Goal: Task Accomplishment & Management: Complete application form

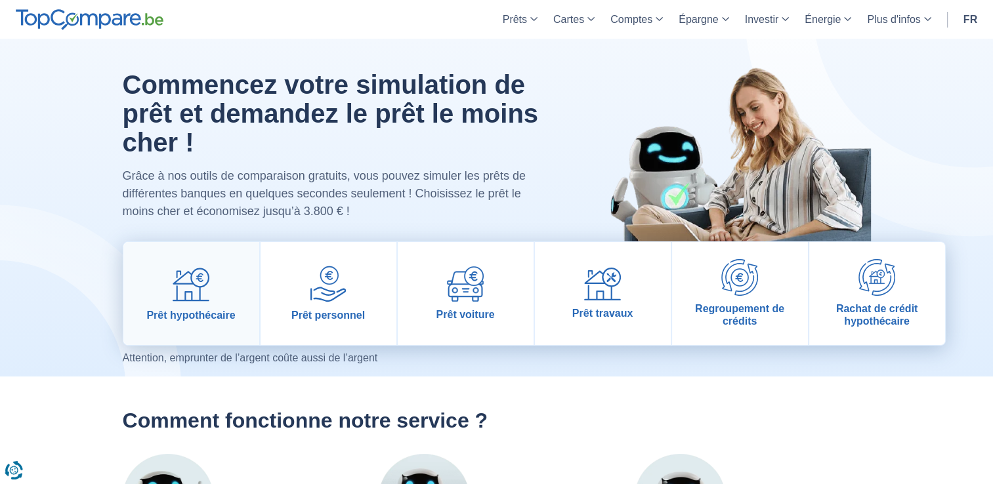
click at [173, 270] on img at bounding box center [191, 284] width 37 height 37
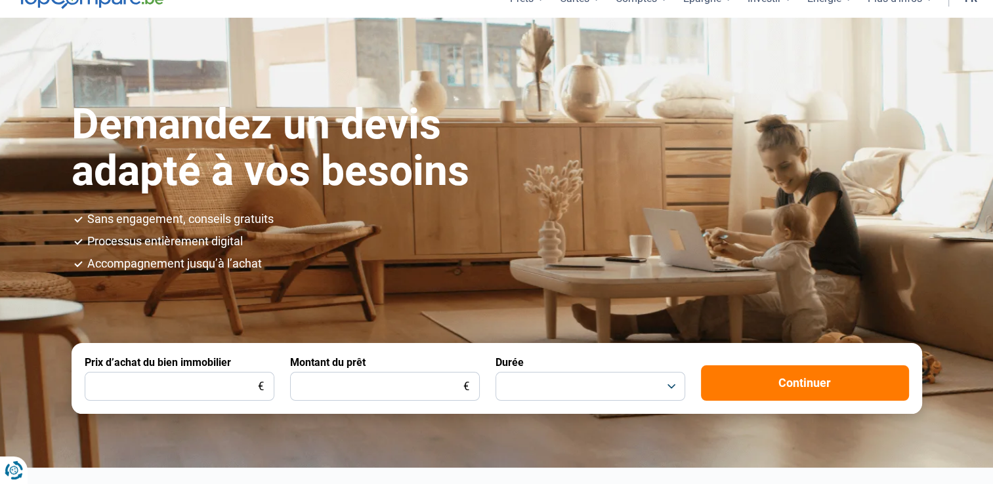
scroll to position [66, 0]
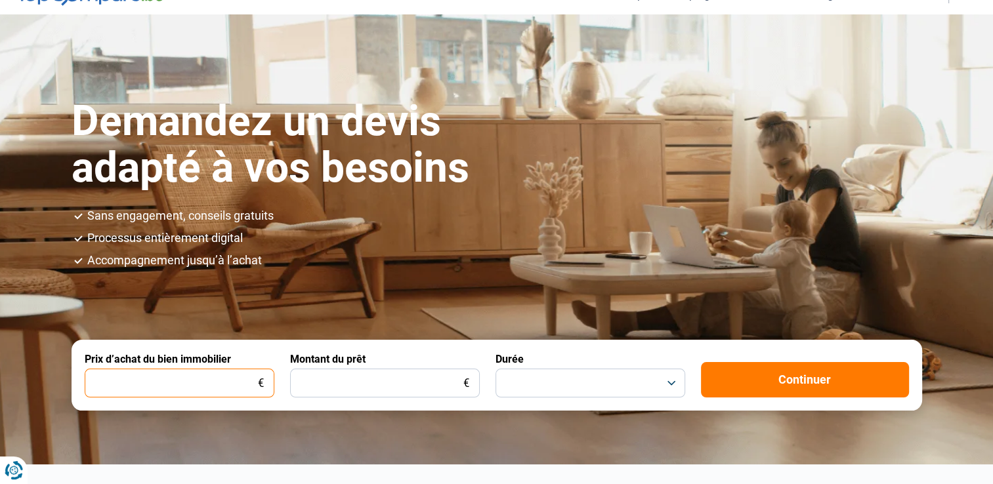
click at [181, 387] on input "Prix d’achat du bien immobilier" at bounding box center [180, 383] width 190 height 29
type input "270.000"
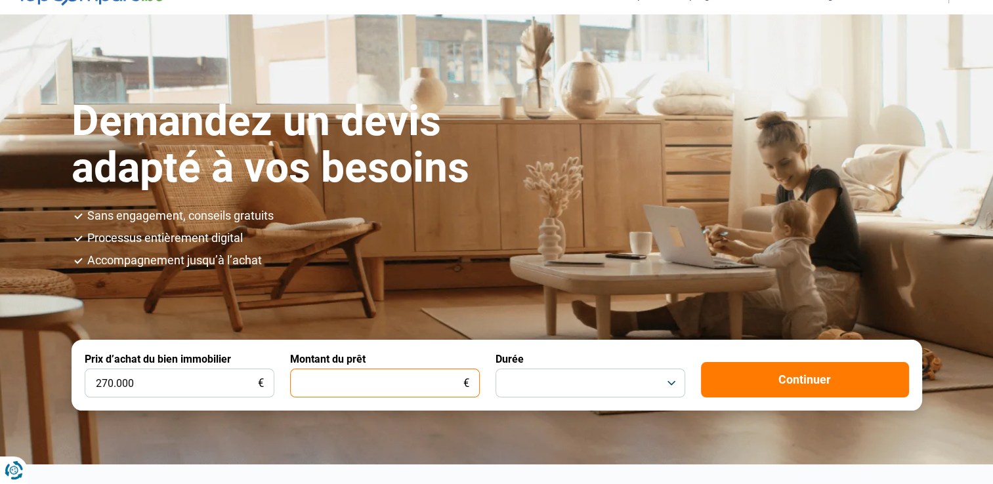
click at [328, 380] on input "Montant du prêt" at bounding box center [385, 383] width 190 height 29
type input "200.000"
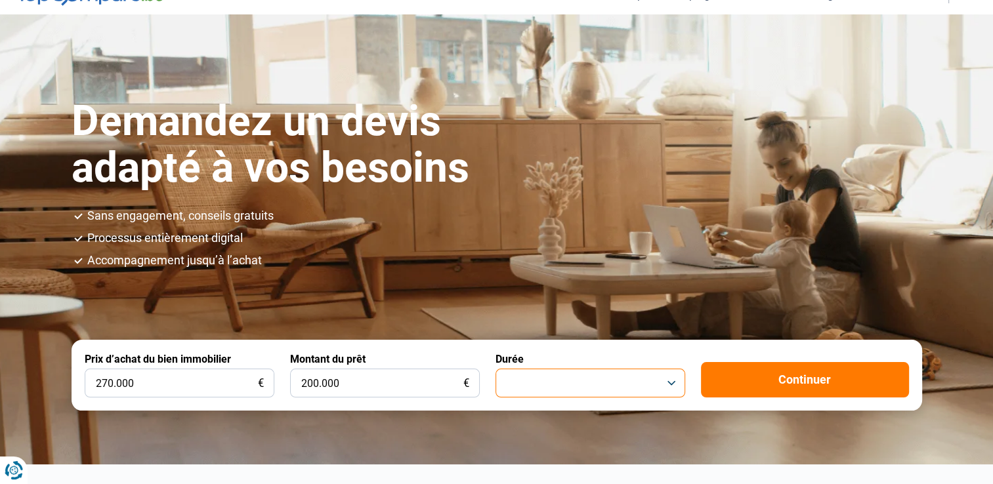
click at [551, 382] on button "button" at bounding box center [590, 383] width 190 height 29
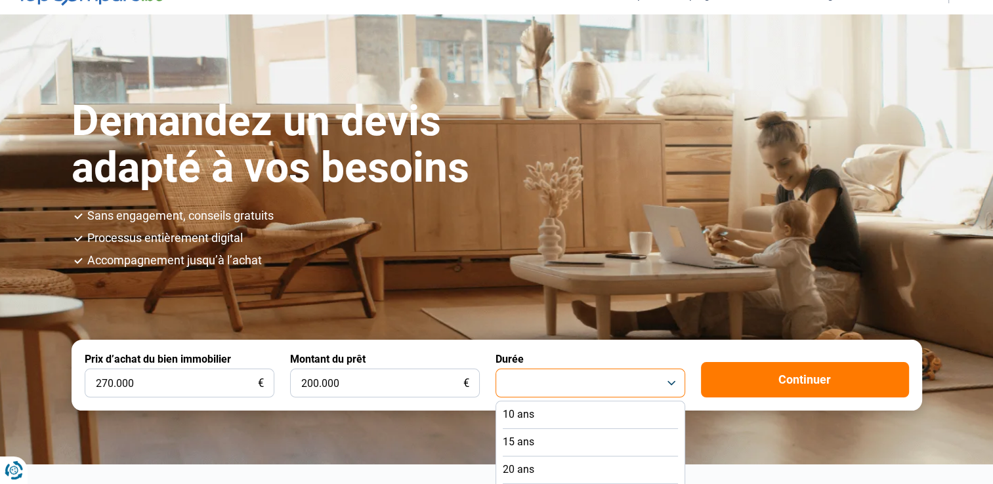
scroll to position [197, 0]
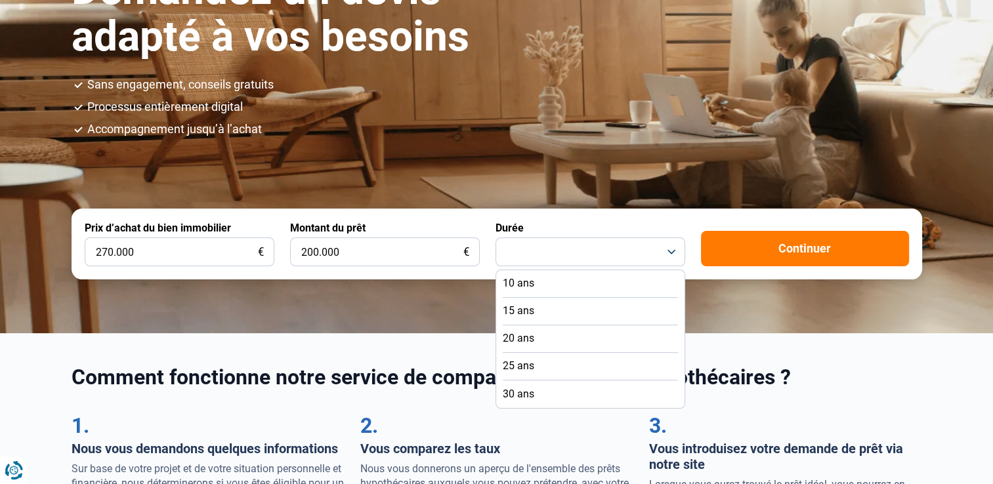
click at [526, 370] on span "25 ans" at bounding box center [517, 366] width 31 height 14
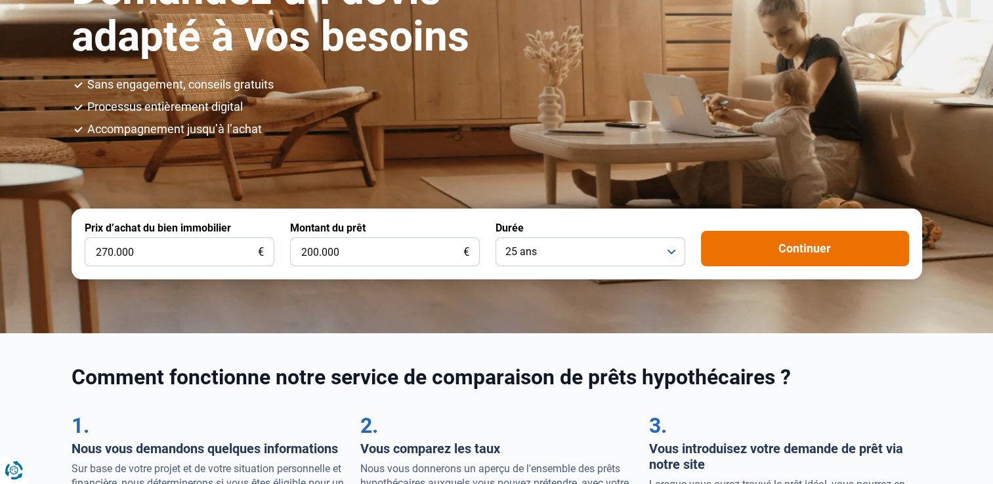
click at [831, 262] on button "Continuer" at bounding box center [805, 248] width 208 height 35
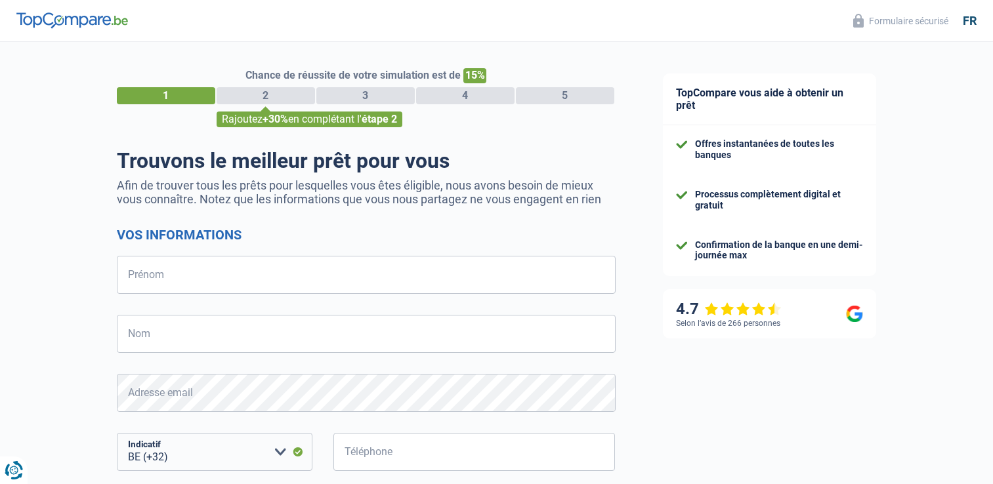
select select "32"
click at [264, 276] on input "Prénom" at bounding box center [366, 275] width 499 height 38
type input "François"
type input "VAGMAN"
type input "474782952"
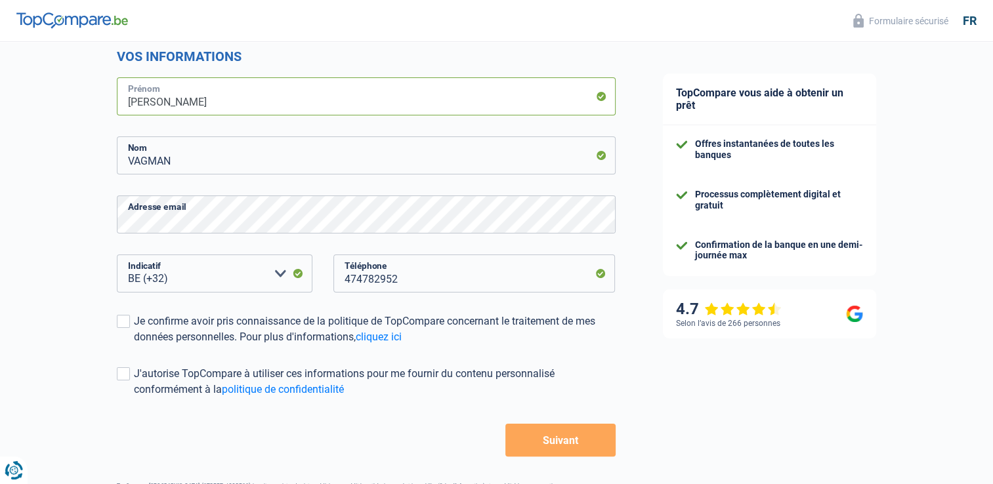
scroll to position [262, 0]
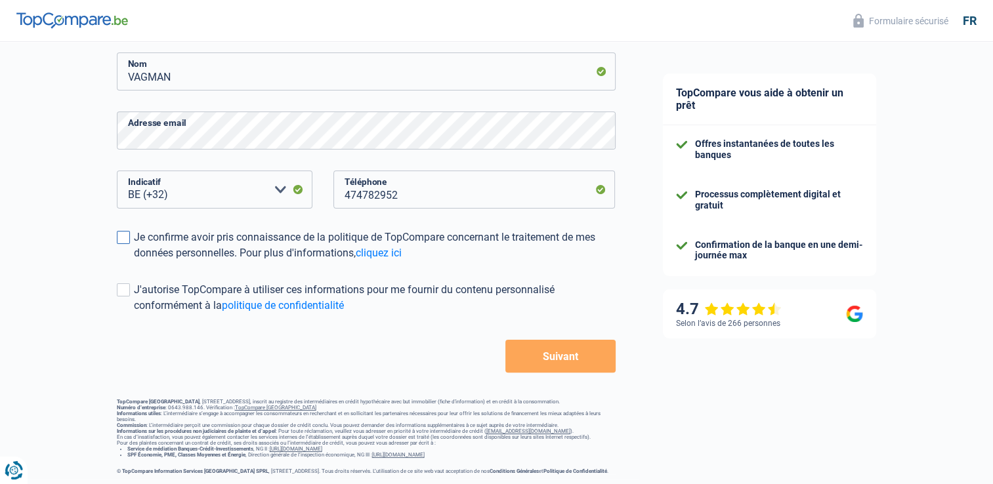
click at [133, 238] on label "Je confirme avoir pris connaissance de la politique de TopCompare concernant le…" at bounding box center [366, 245] width 499 height 31
click at [134, 261] on input "Je confirme avoir pris connaissance de la politique de TopCompare concernant le…" at bounding box center [134, 261] width 0 height 0
click at [128, 293] on span at bounding box center [123, 289] width 13 height 13
click at [134, 314] on input "J'autorise TopCompare à utiliser ces informations pour me fournir du contenu pe…" at bounding box center [134, 314] width 0 height 0
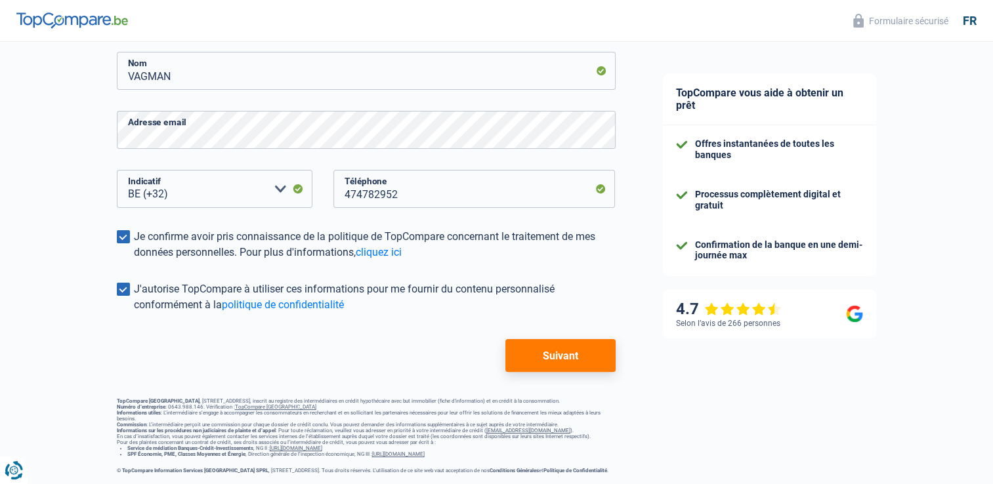
click at [546, 339] on button "Suivant" at bounding box center [560, 355] width 110 height 33
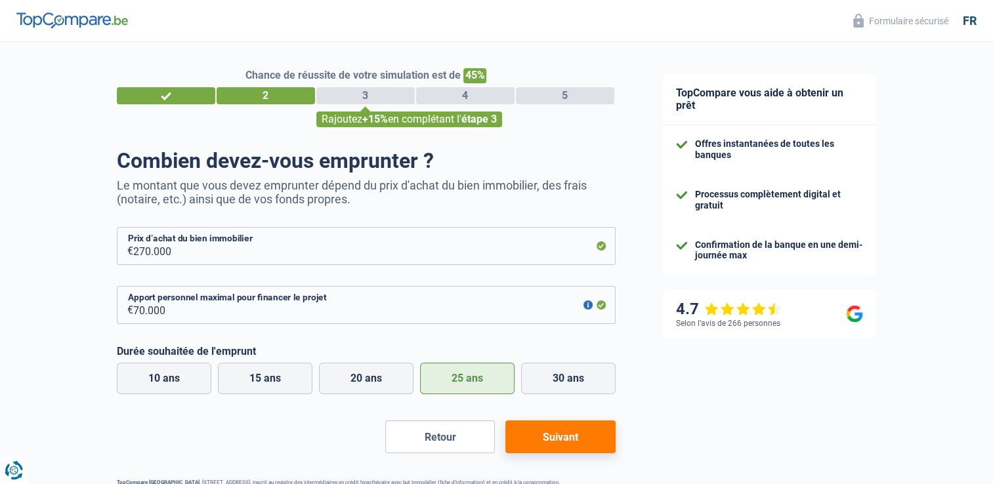
click at [595, 442] on button "Suivant" at bounding box center [560, 436] width 110 height 33
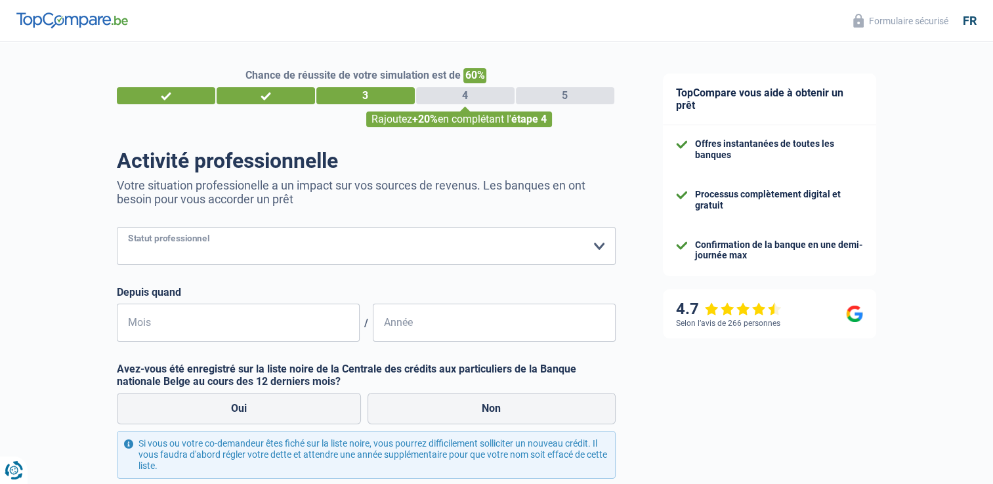
click at [262, 245] on select "Ouvrier Employé privé Employé public Invalide Indépendant Pensionné Chômeur Mut…" at bounding box center [366, 246] width 499 height 38
select select "privateEmployee"
click at [117, 228] on select "Ouvrier Employé privé Employé public Invalide Indépendant Pensionné Chômeur Mut…" at bounding box center [366, 246] width 499 height 38
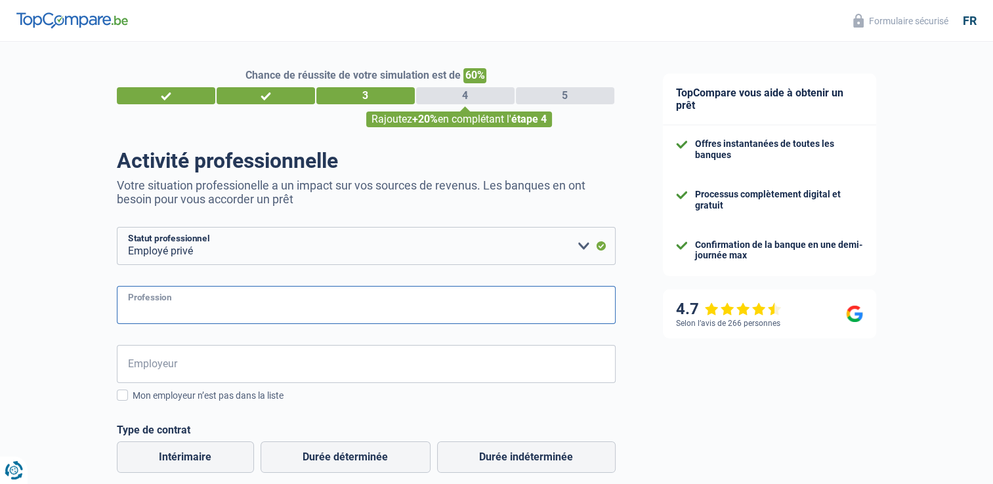
click at [187, 308] on input "Profession" at bounding box center [366, 305] width 499 height 38
type input "Commercial"
click at [146, 361] on input "Employeur" at bounding box center [366, 364] width 499 height 38
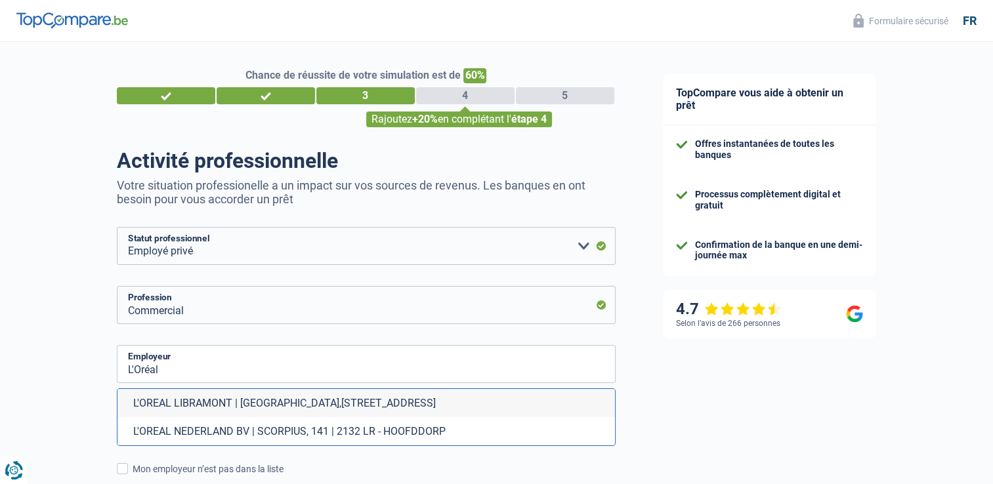
click at [264, 428] on li "L'OREAL NEDERLAND BV | SCORPIUS, 141 | 2132 LR - HOOFDDORP" at bounding box center [365, 431] width 497 height 28
type input "L'OREAL NEDERLAND BV | SCORPIUS, 141 | 2132 LR - HOOFDDORP"
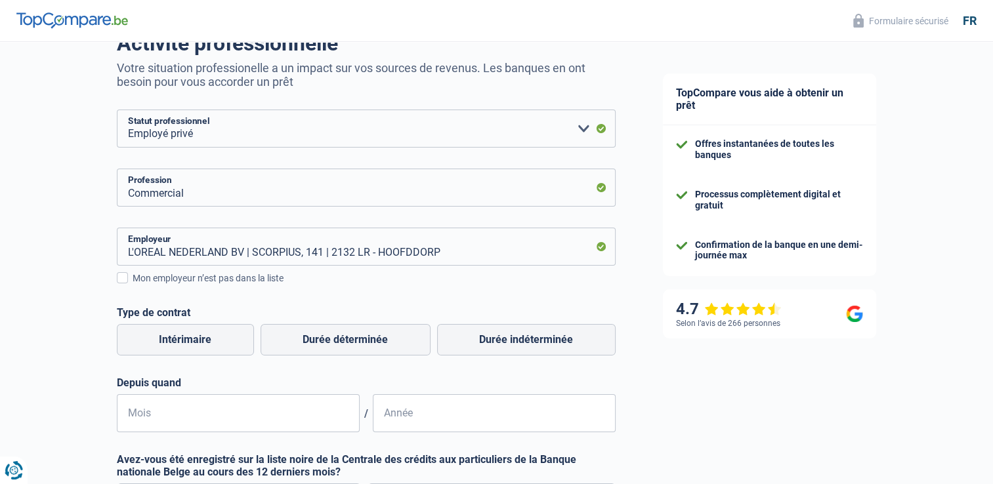
scroll to position [131, 0]
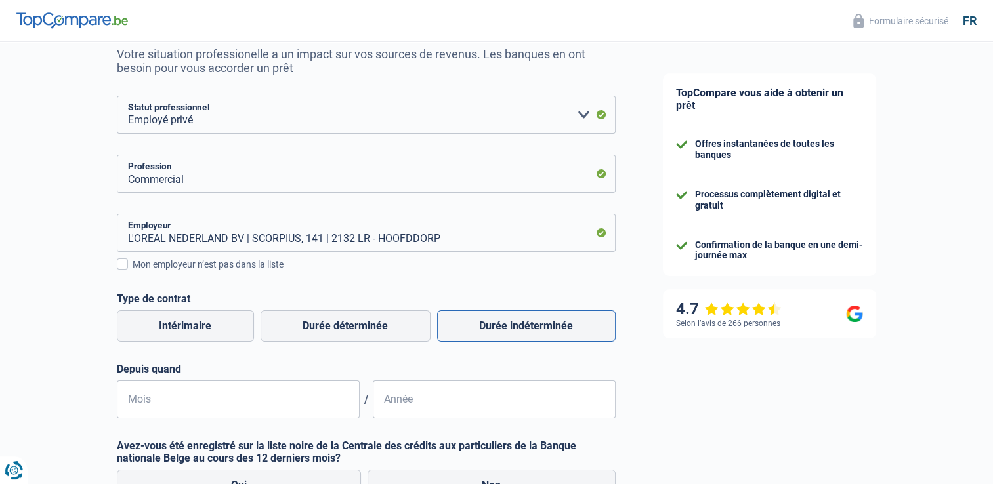
click at [467, 335] on label "Durée indéterminée" at bounding box center [526, 325] width 178 height 31
click at [467, 335] on input "Durée indéterminée" at bounding box center [526, 325] width 178 height 31
radio input "true"
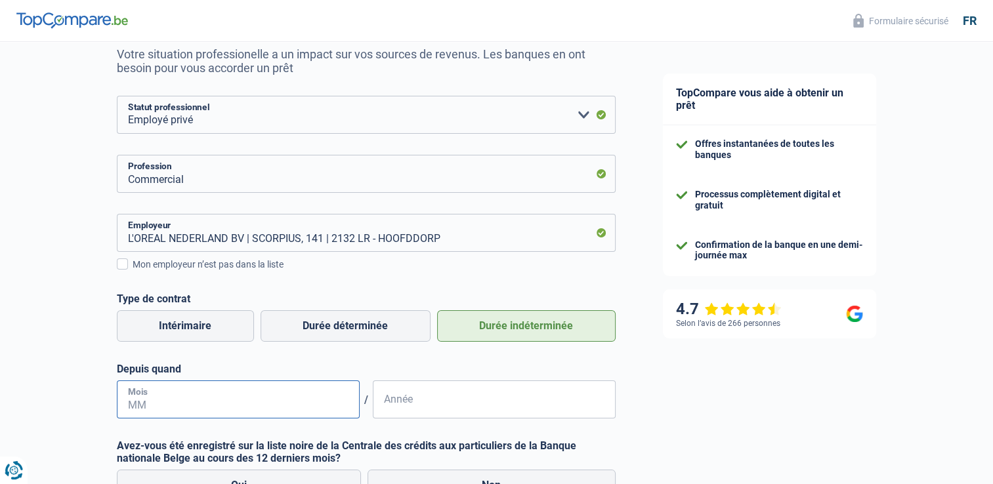
click at [121, 405] on input "Mois" at bounding box center [238, 399] width 243 height 38
type input "2"
type input "12"
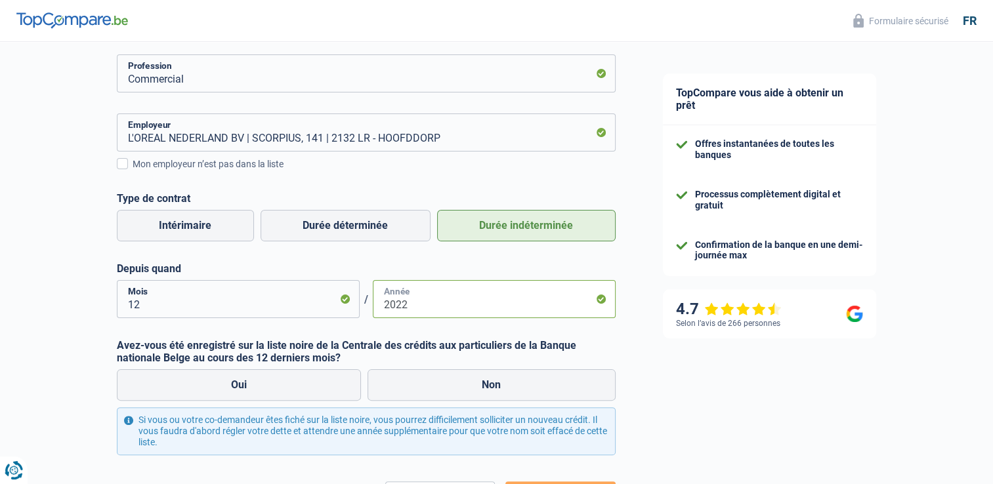
scroll to position [262, 0]
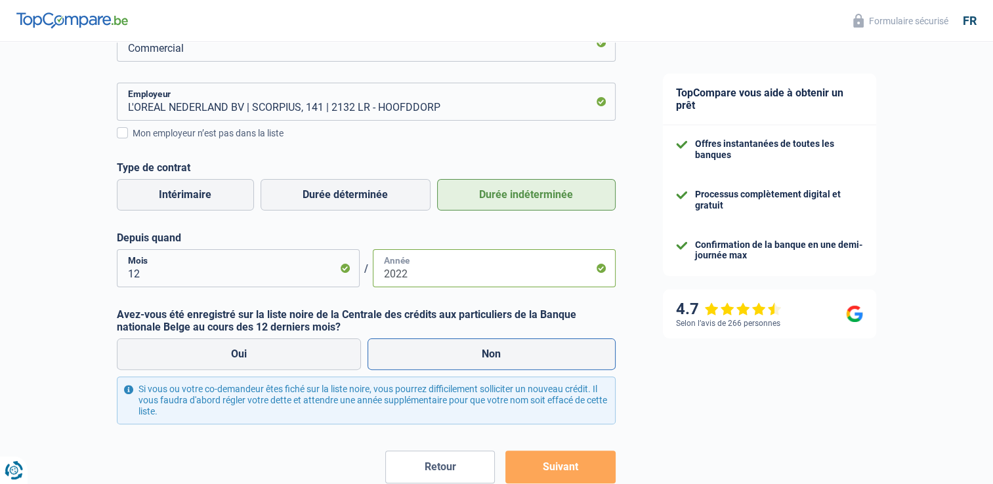
type input "2022"
click at [478, 370] on label "Non" at bounding box center [491, 353] width 248 height 31
click at [478, 370] on input "Non" at bounding box center [491, 353] width 248 height 31
radio input "true"
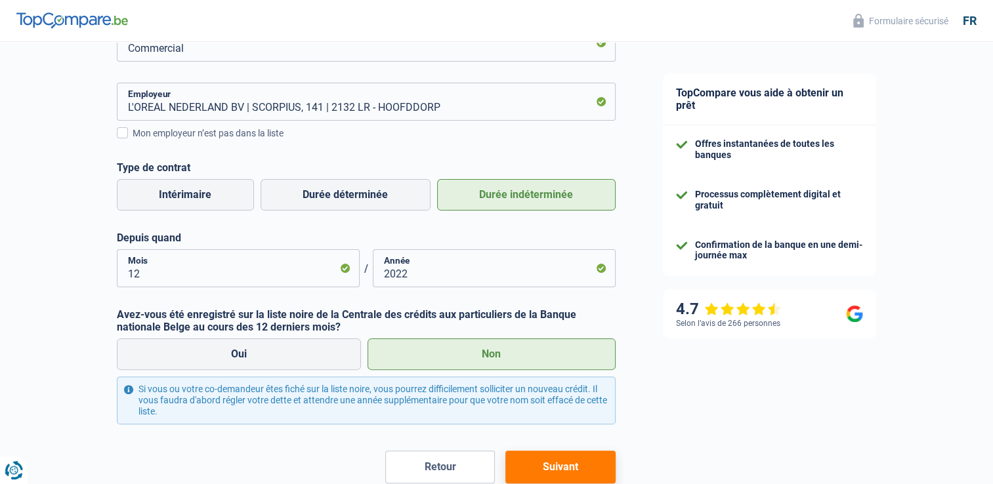
click at [485, 356] on label "Non" at bounding box center [491, 353] width 248 height 31
click at [485, 356] on input "Non" at bounding box center [491, 353] width 248 height 31
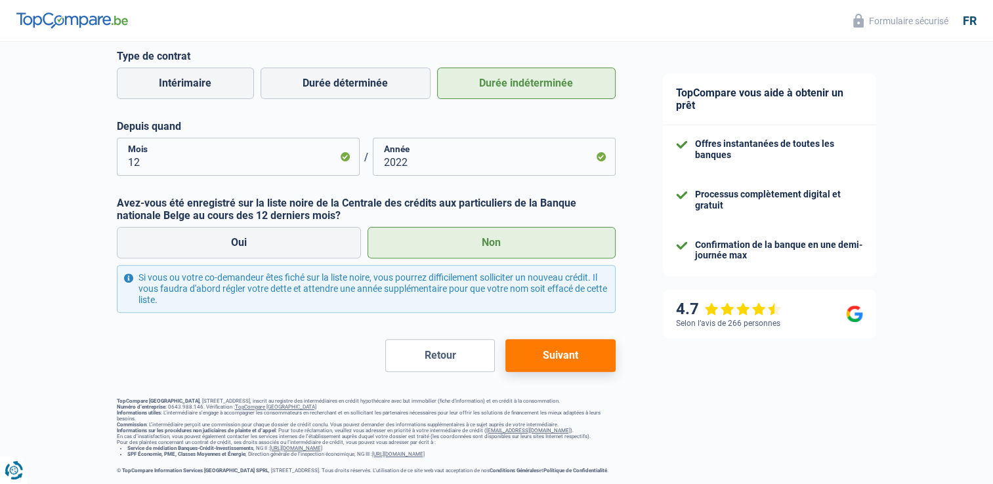
scroll to position [391, 0]
click at [574, 341] on button "Suivant" at bounding box center [560, 355] width 110 height 33
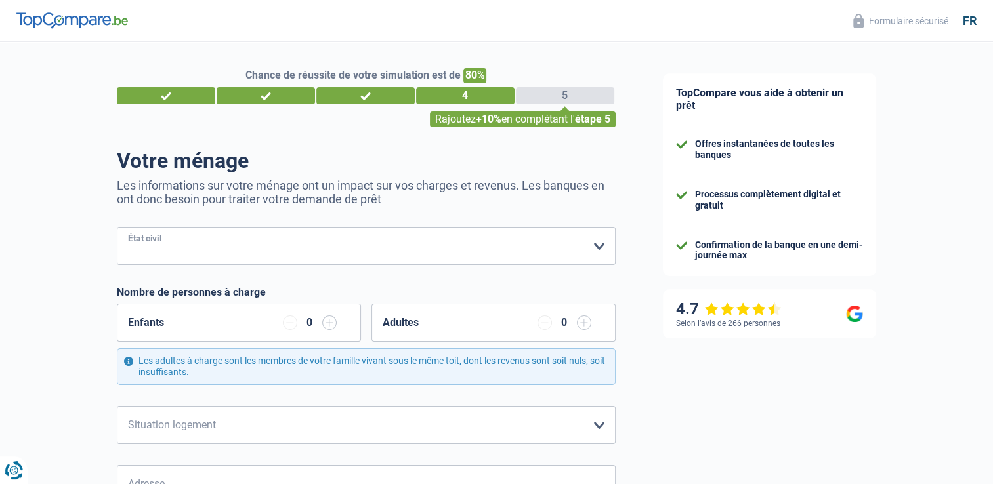
click at [144, 241] on select "Célibataire Marié(e) Cohabitant(e) légal(e) Divorcé(e) Veuf(ve) Séparé (de fait…" at bounding box center [366, 246] width 499 height 38
select select "single"
click at [117, 228] on select "Célibataire Marié(e) Cohabitant(e) légal(e) Divorcé(e) Veuf(ve) Séparé (de fait…" at bounding box center [366, 246] width 499 height 38
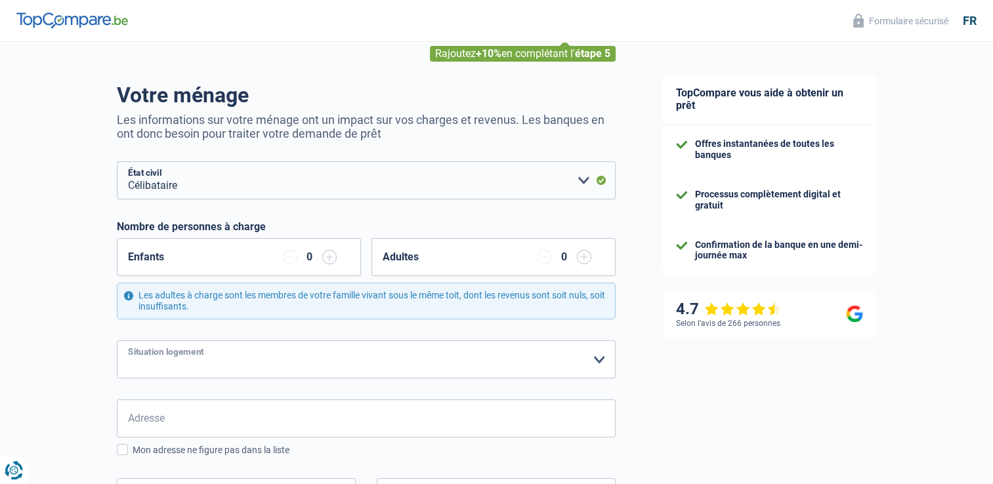
click at [190, 366] on select "Locataire Propriétaire avec prêt hypothécaire Propriétaire sans prêt hypothécai…" at bounding box center [366, 359] width 499 height 38
select select "rents"
click at [117, 340] on select "Locataire Propriétaire avec prêt hypothécaire Propriétaire sans prêt hypothécai…" at bounding box center [366, 359] width 499 height 38
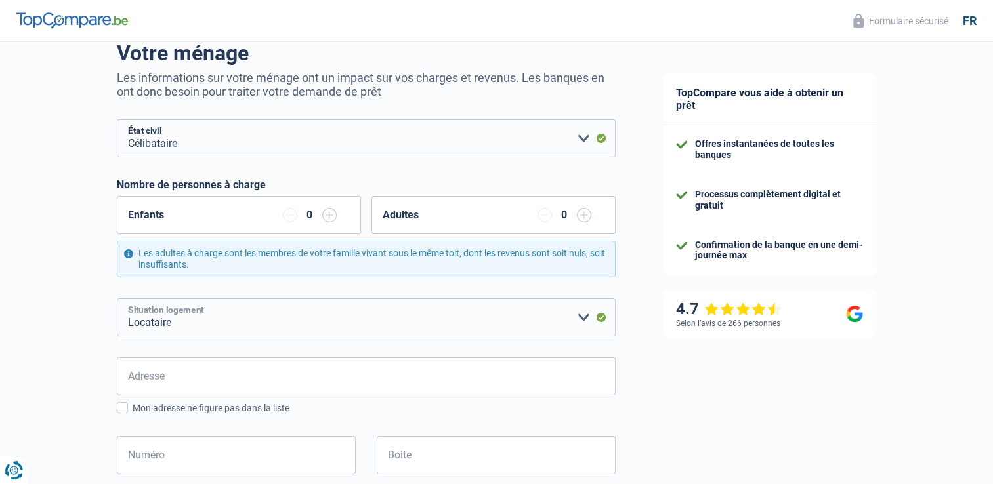
scroll to position [131, 0]
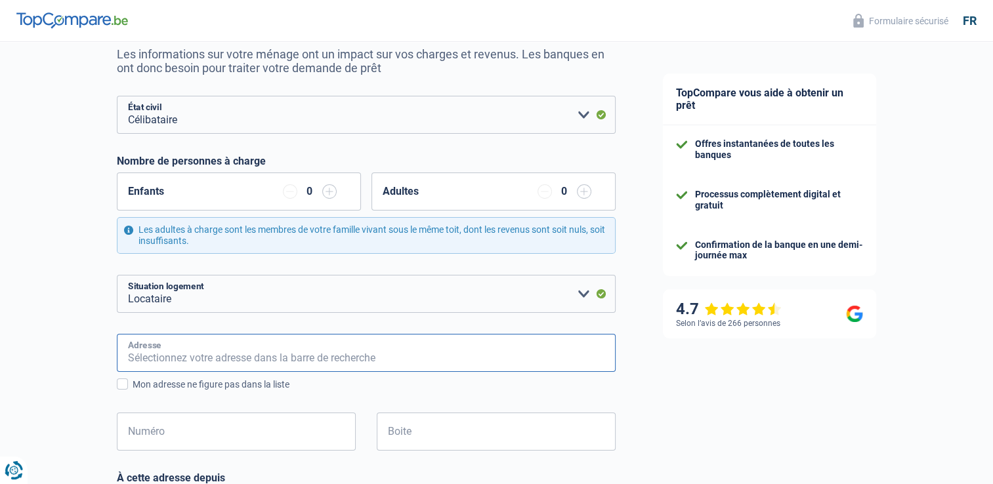
click at [190, 345] on input "Adresse" at bounding box center [366, 353] width 499 height 38
type input "Boulevard d'Avroy, 77, appartement 52B"
type input "Belgique"
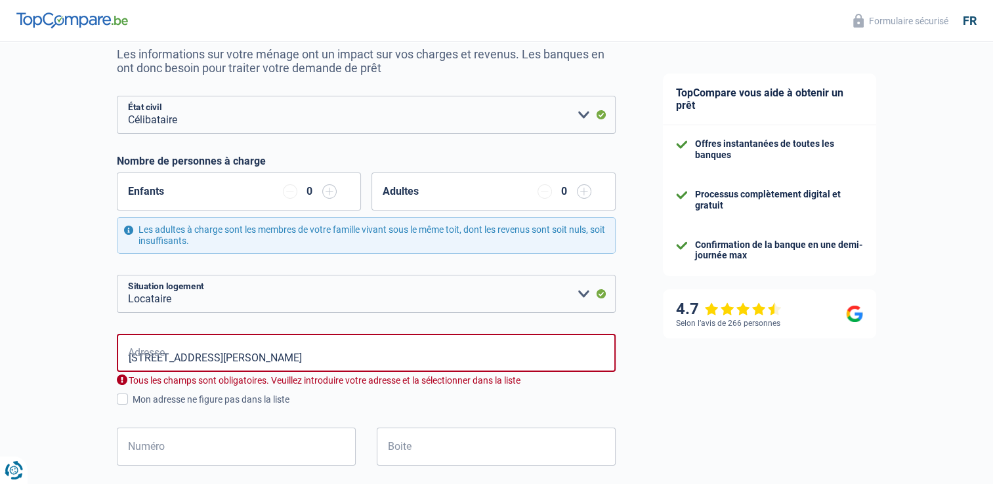
type input "Belgique"
click at [173, 362] on input "Boulevard d'Avroy, 77, appart" at bounding box center [366, 353] width 499 height 38
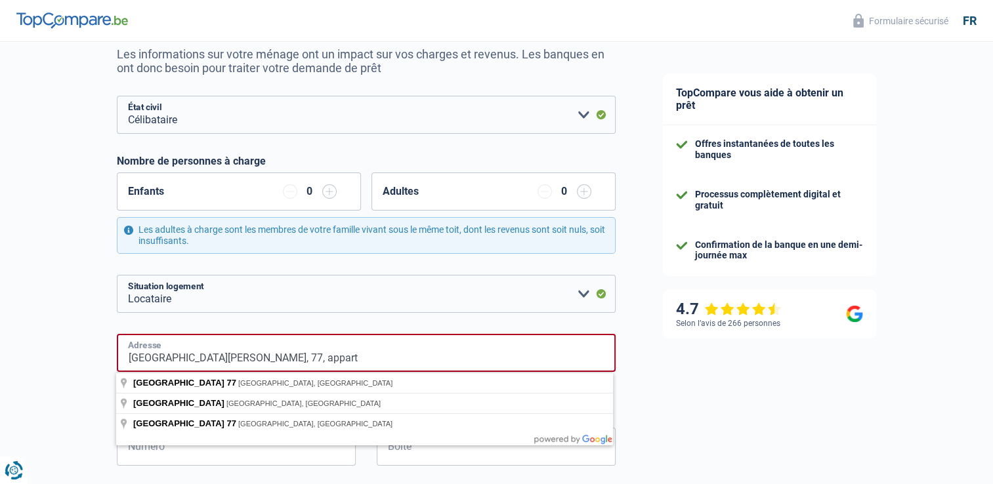
click at [289, 363] on input "Boulevard d'Avroy, 77, appart" at bounding box center [366, 353] width 499 height 38
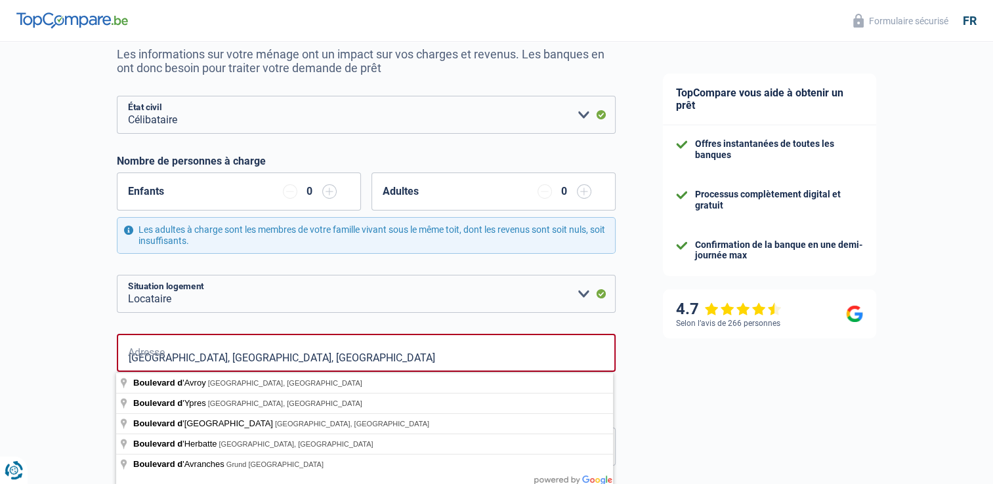
type input "Boulevard d'Avroy, 4000, Liège, BE"
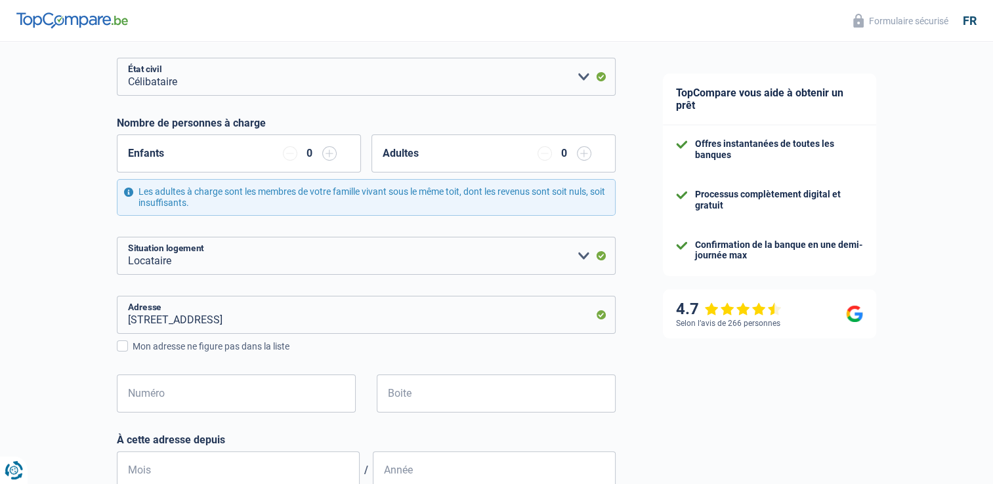
scroll to position [262, 0]
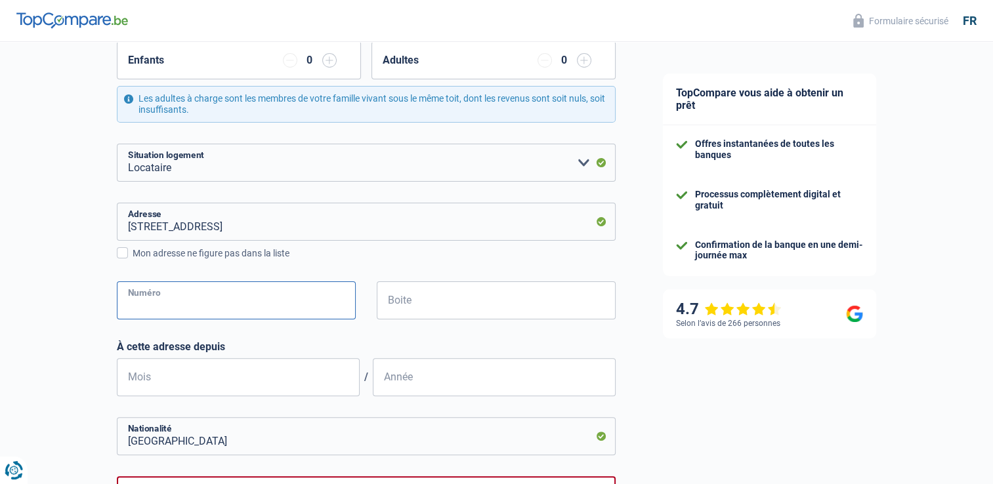
click at [179, 302] on input "Numéro" at bounding box center [236, 300] width 239 height 38
type input "77"
click at [401, 304] on input "Boite" at bounding box center [496, 300] width 239 height 38
type input "52"
click at [292, 358] on div "À cette adresse depuis Mois / Année" at bounding box center [366, 368] width 499 height 56
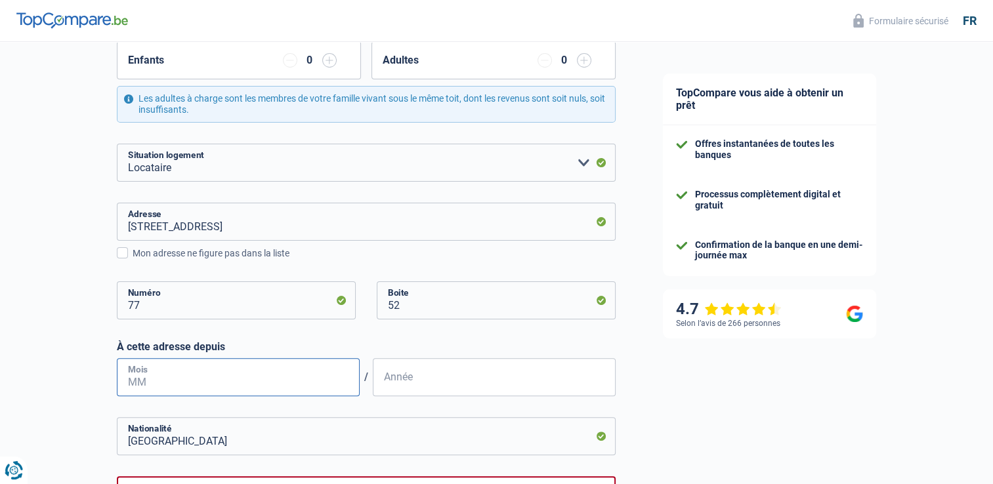
click at [275, 366] on input "Mois" at bounding box center [238, 377] width 243 height 38
type input "11"
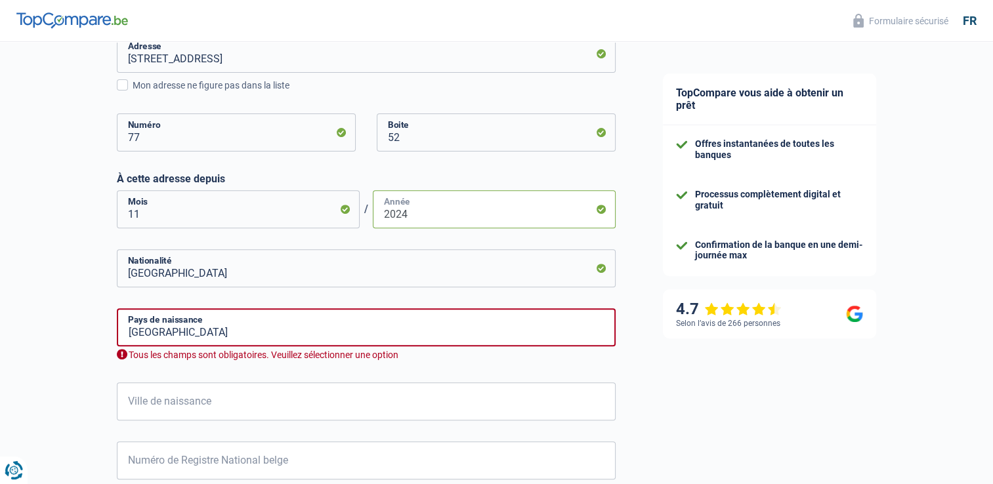
scroll to position [459, 0]
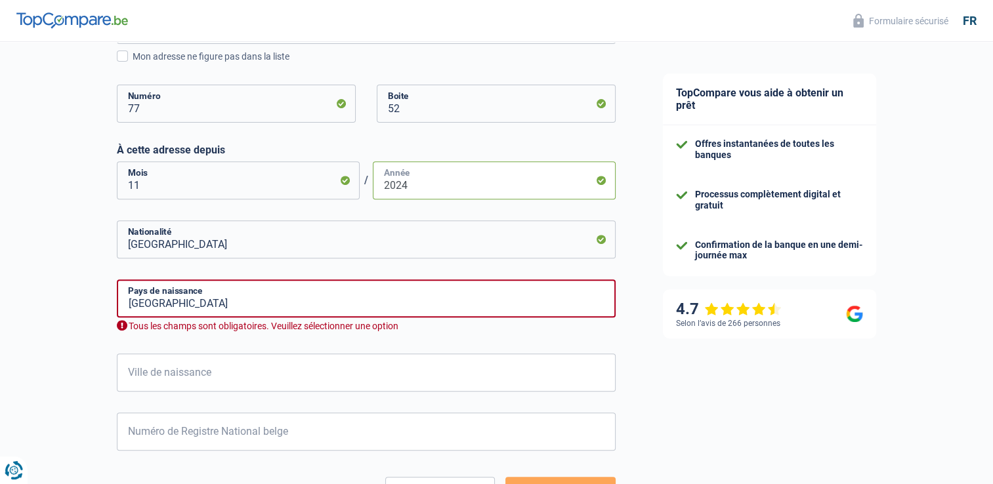
type input "2024"
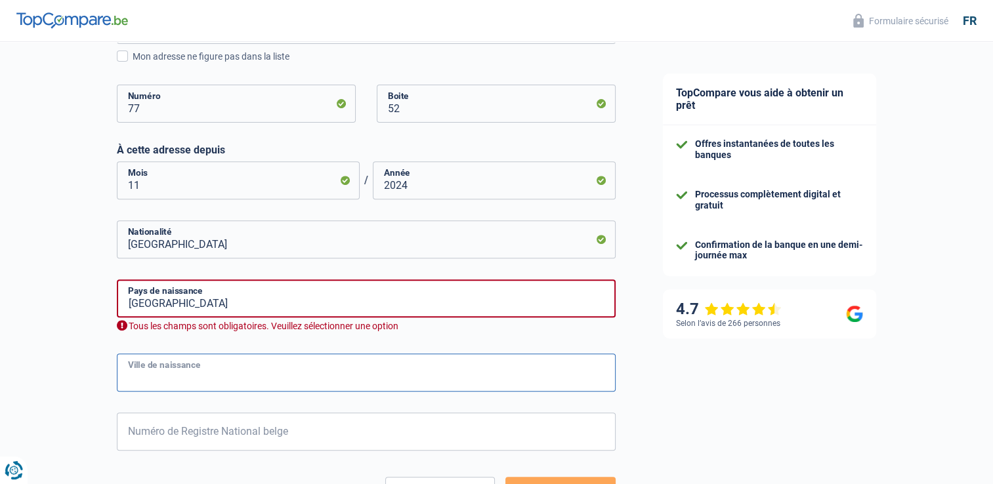
click at [178, 369] on input "Ville de naissance" at bounding box center [366, 373] width 499 height 38
type input "Namur"
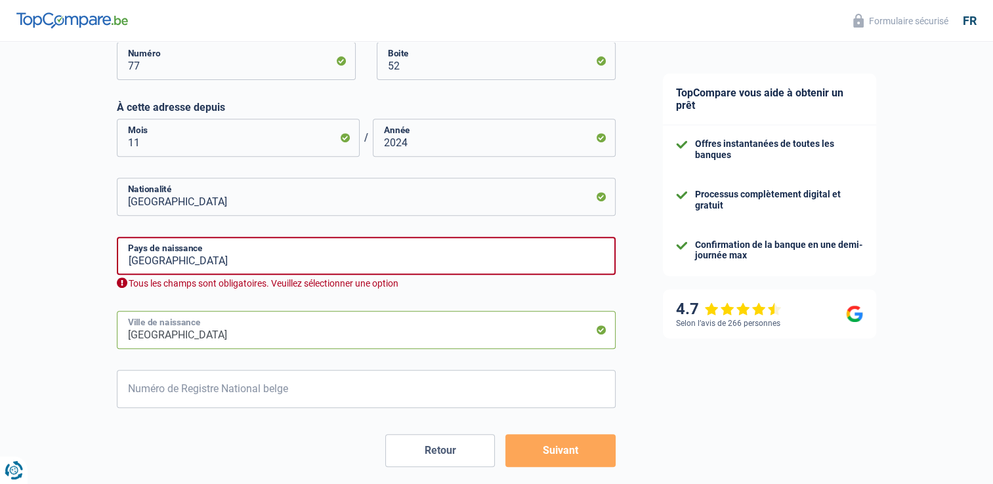
scroll to position [590, 0]
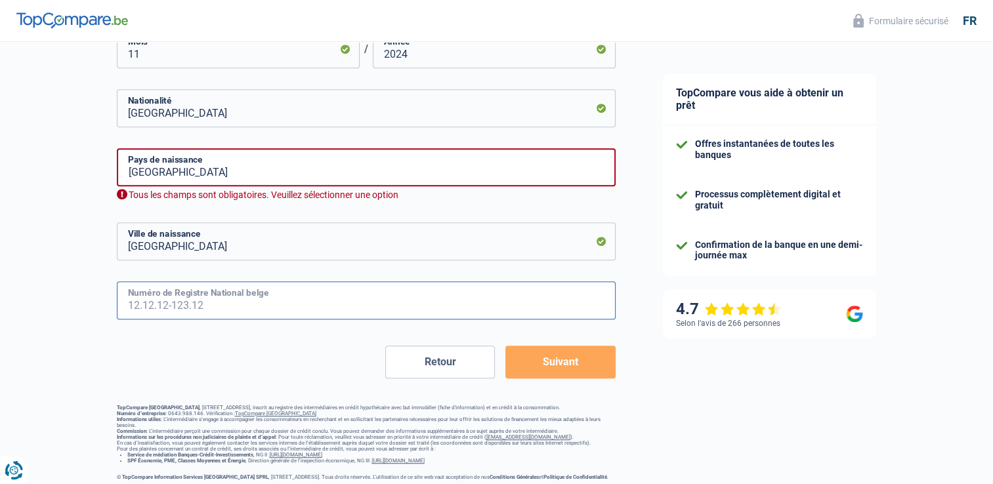
click at [176, 302] on input "Numéro de Registre National belge" at bounding box center [366, 300] width 499 height 38
type input "97.11.05-249.66"
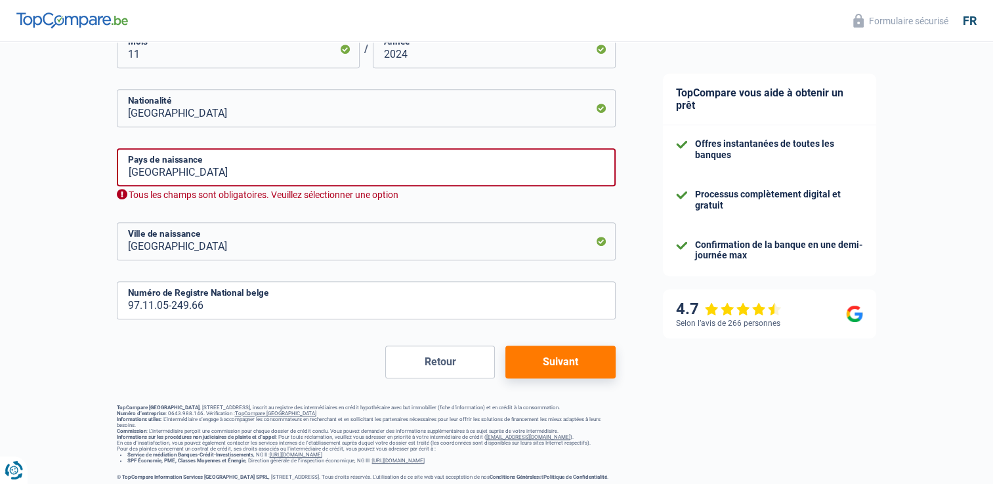
drag, startPoint x: 592, startPoint y: 343, endPoint x: 576, endPoint y: 356, distance: 20.6
click at [586, 350] on form "Célibataire Marié(e) Cohabitant(e) légal(e) Divorcé(e) Veuf(ve) Séparé (de fait…" at bounding box center [366, 8] width 499 height 742
click at [573, 358] on button "Suivant" at bounding box center [560, 362] width 110 height 33
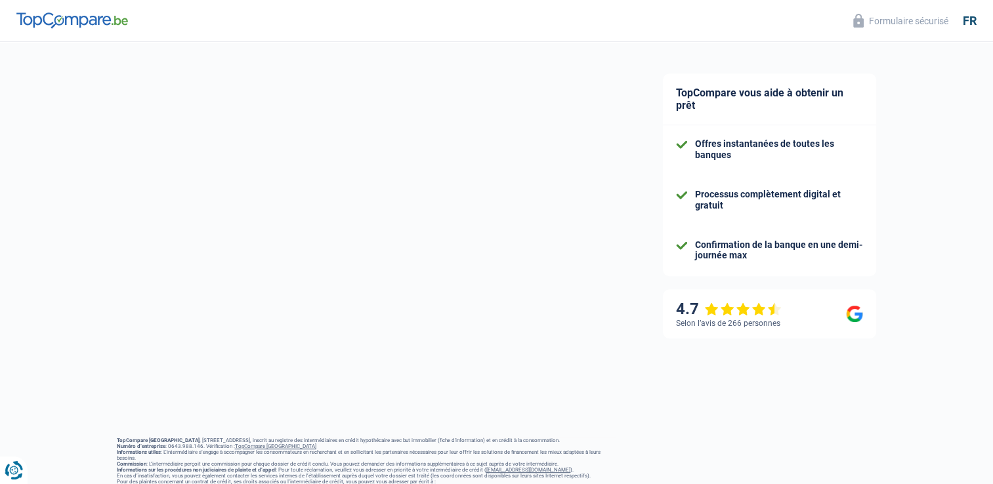
select select "netSalary"
select select "mealVouchers"
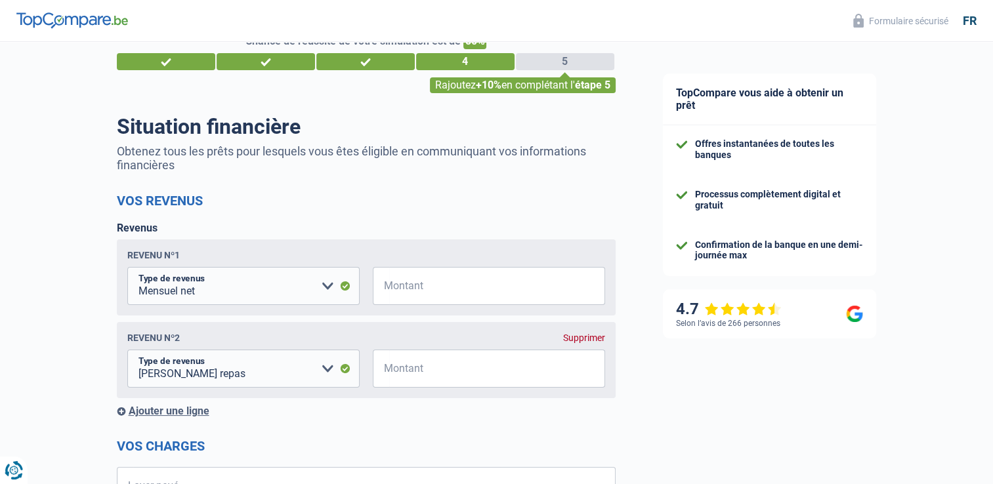
scroll to position [66, 0]
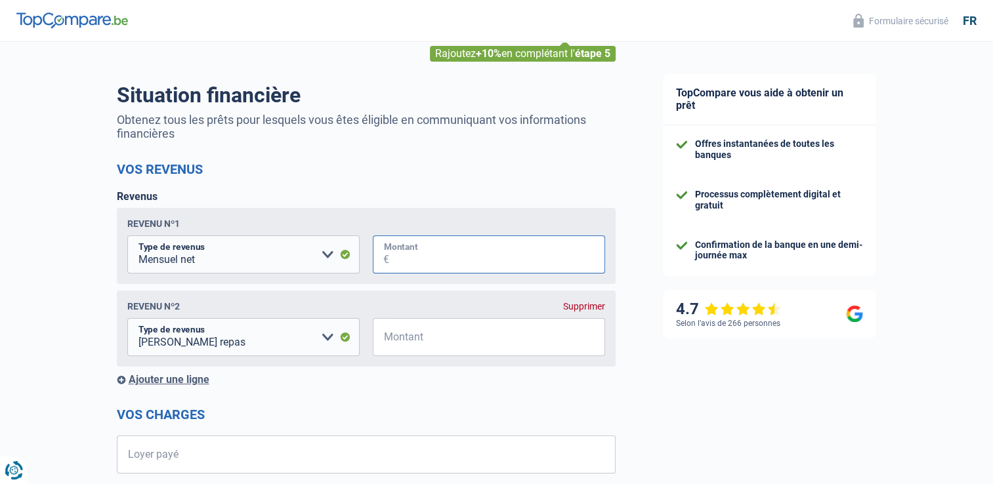
click at [428, 261] on input "Montant" at bounding box center [497, 255] width 216 height 38
type input "2.400"
click at [385, 305] on div "Revenu nº2 Supprimer" at bounding box center [366, 306] width 478 height 10
click at [172, 378] on div "Ajouter une ligne" at bounding box center [366, 379] width 499 height 12
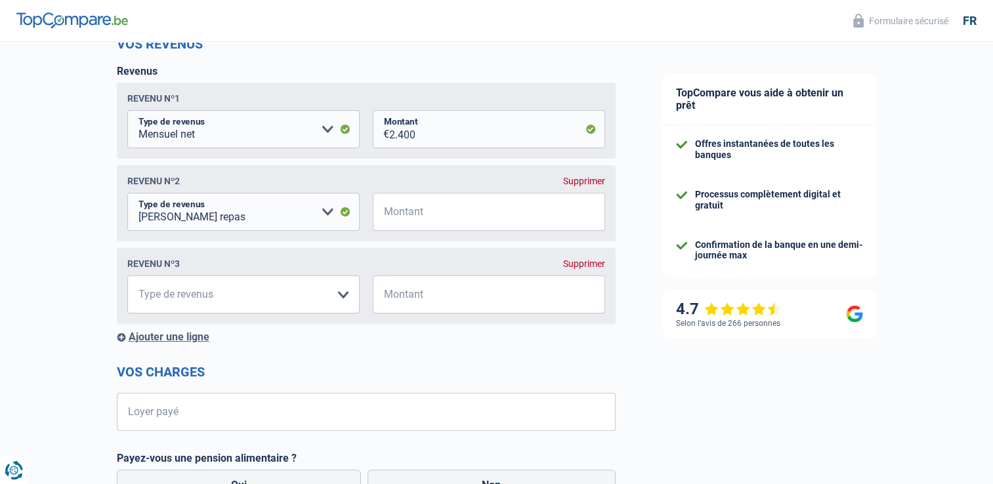
scroll to position [262, 0]
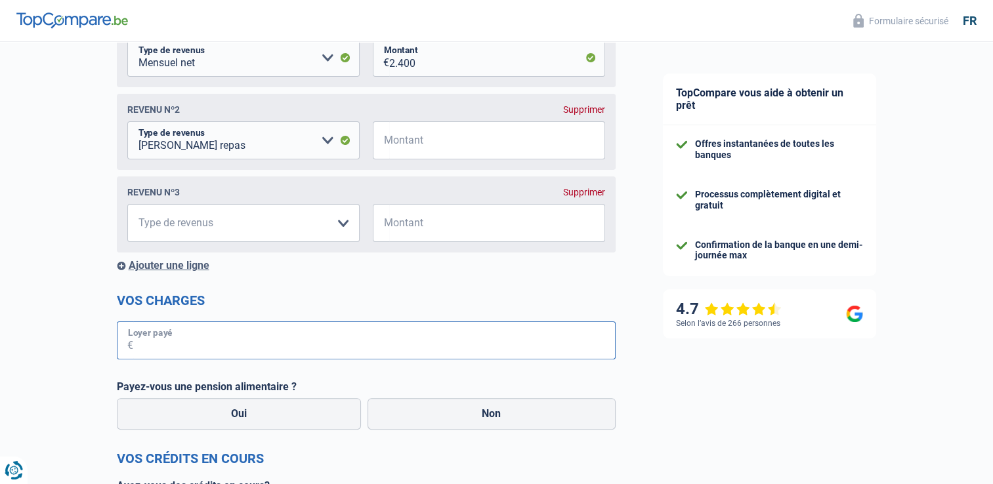
click at [188, 346] on input "Loyer payé" at bounding box center [374, 340] width 482 height 38
type input "800"
click at [497, 421] on label "Non" at bounding box center [491, 413] width 248 height 31
click at [497, 421] on input "Non" at bounding box center [491, 413] width 248 height 31
radio input "true"
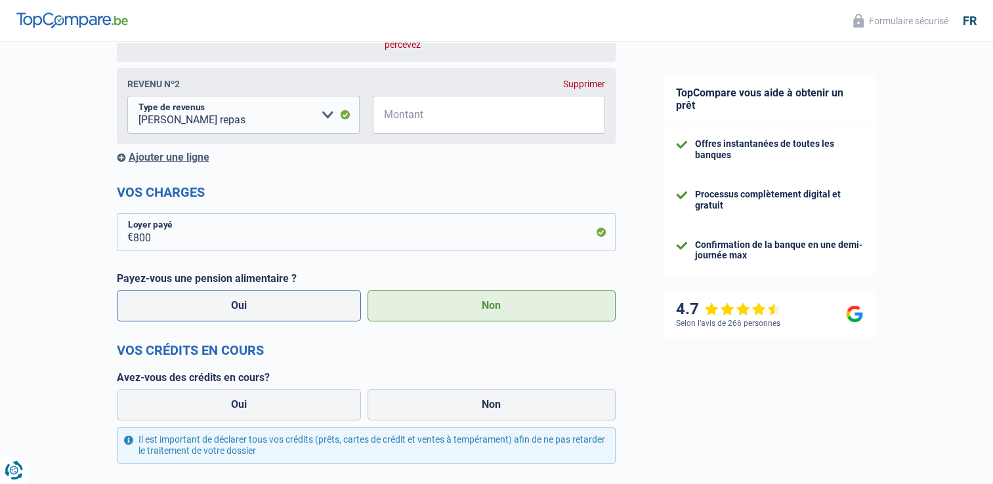
scroll to position [394, 0]
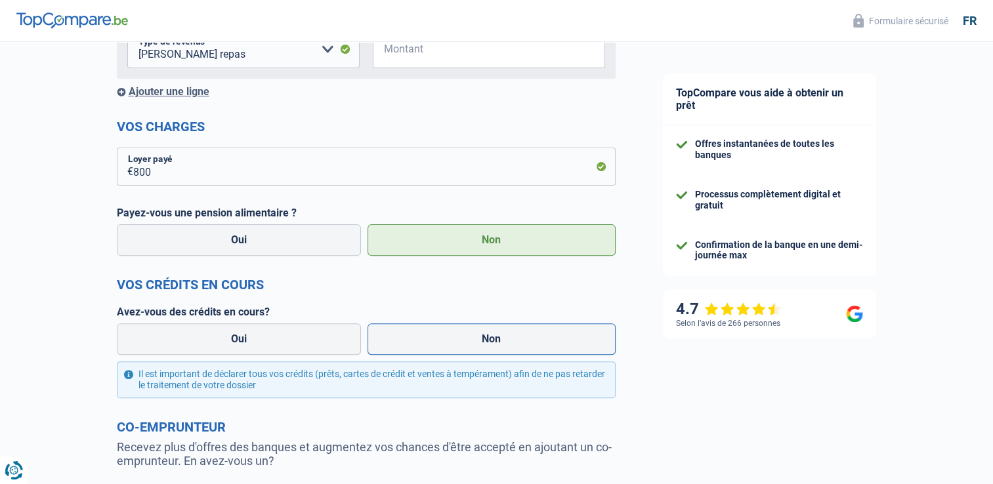
click at [502, 355] on label "Non" at bounding box center [491, 338] width 248 height 31
click at [502, 355] on input "Non" at bounding box center [491, 338] width 248 height 31
radio input "true"
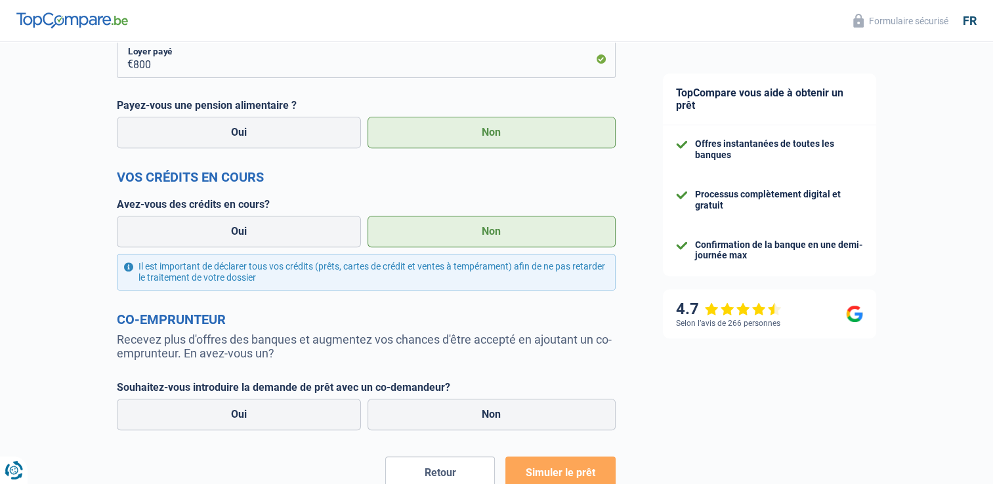
scroll to position [525, 0]
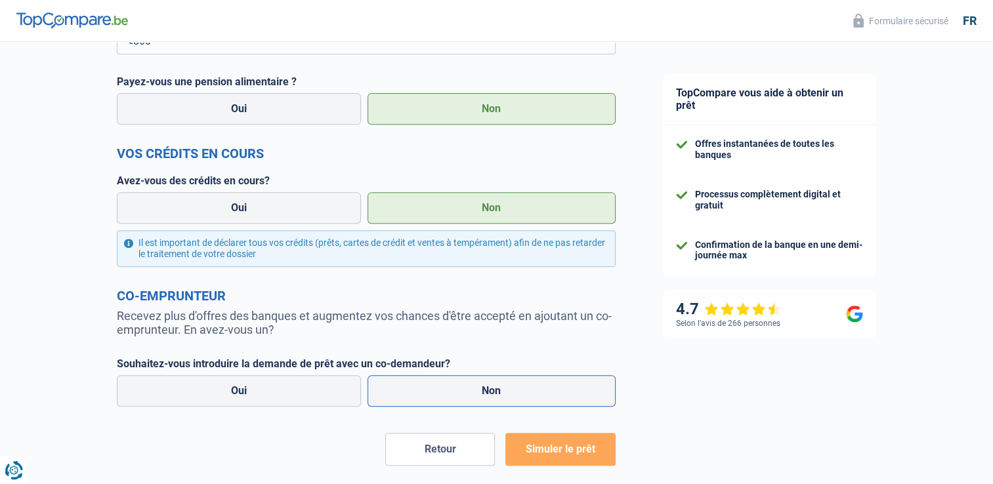
click at [491, 389] on label "Non" at bounding box center [491, 390] width 248 height 31
click at [491, 389] on input "Non" at bounding box center [491, 390] width 248 height 31
radio input "true"
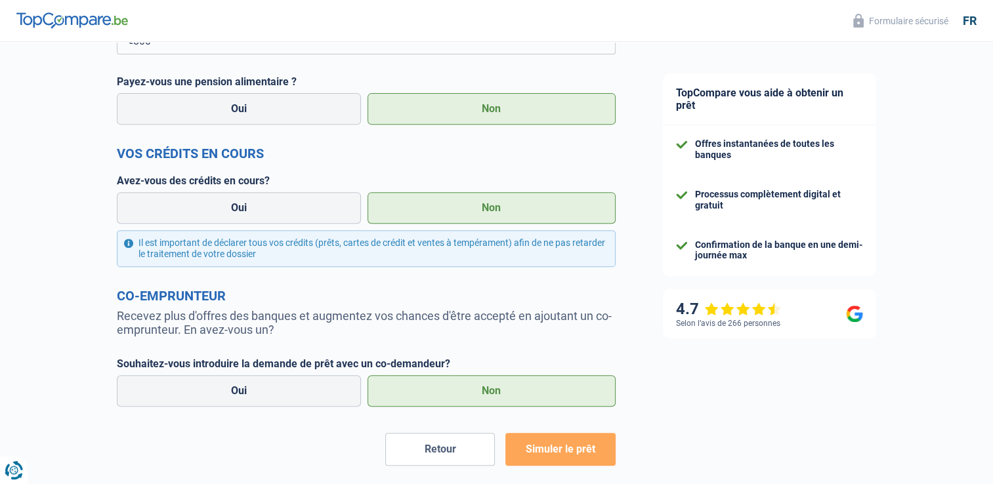
click at [552, 465] on button "Simuler le prêt" at bounding box center [560, 449] width 110 height 33
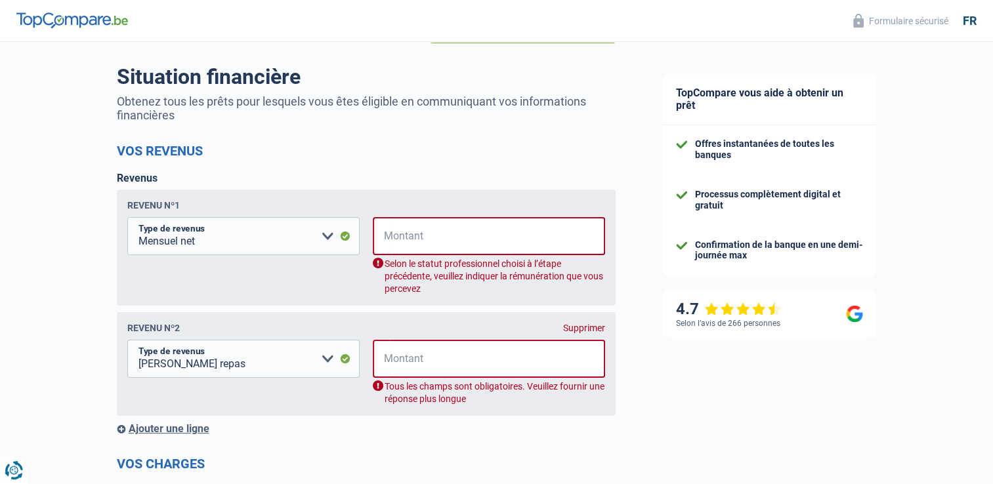
scroll to position [81, 0]
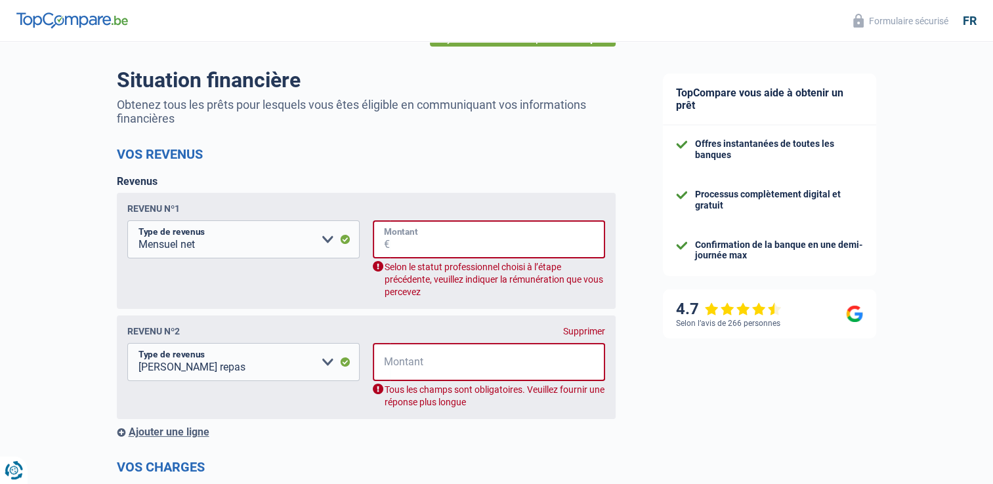
click at [461, 228] on input "Montant" at bounding box center [497, 239] width 215 height 38
click at [569, 335] on div "Supprimer" at bounding box center [584, 331] width 42 height 10
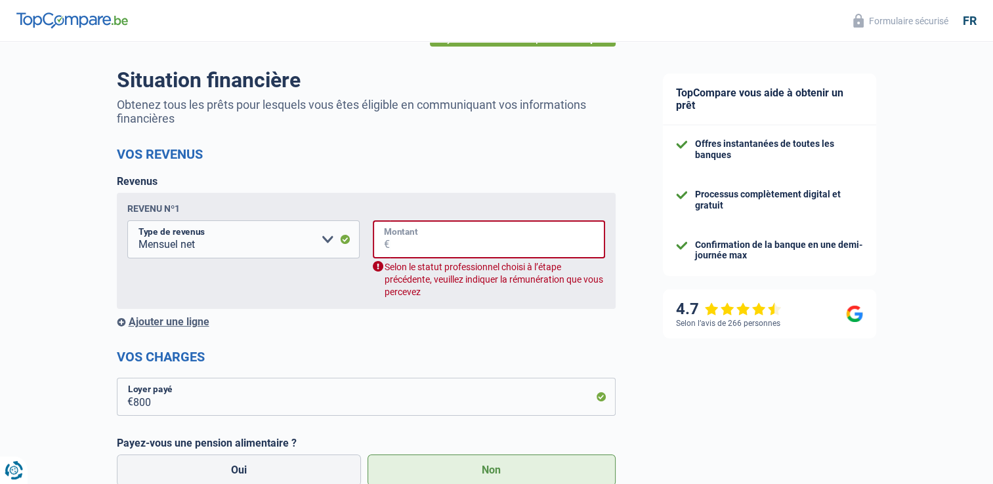
click at [453, 232] on input "Montant" at bounding box center [497, 239] width 215 height 38
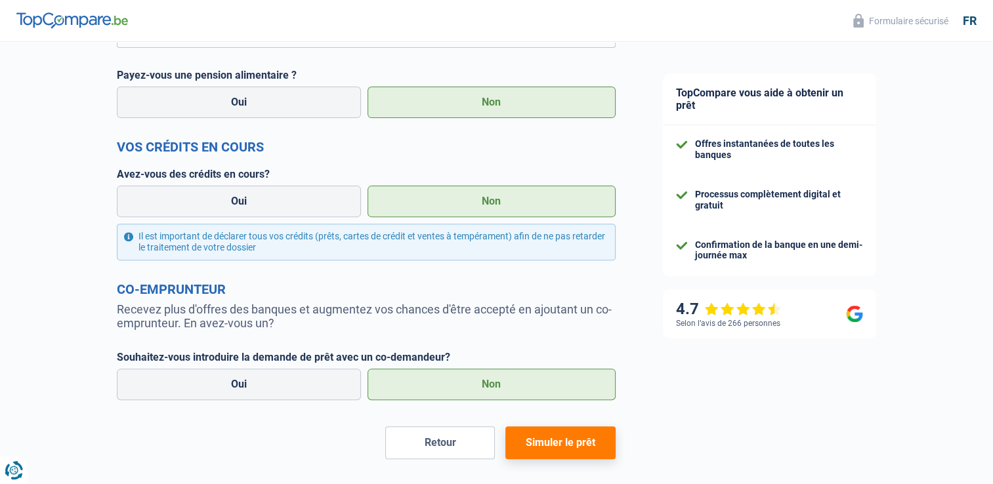
scroll to position [474, 0]
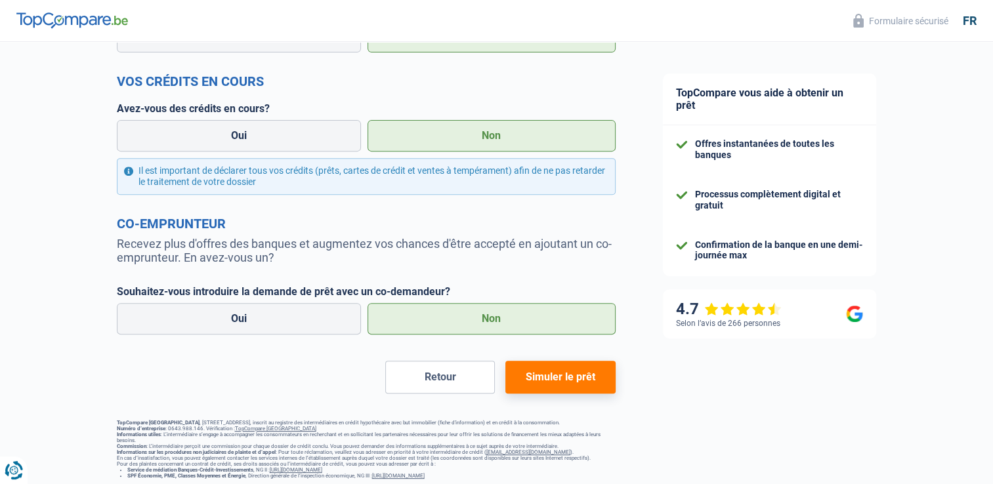
type input "2.400"
click at [543, 377] on span "Simuler le prêt" at bounding box center [560, 377] width 70 height 12
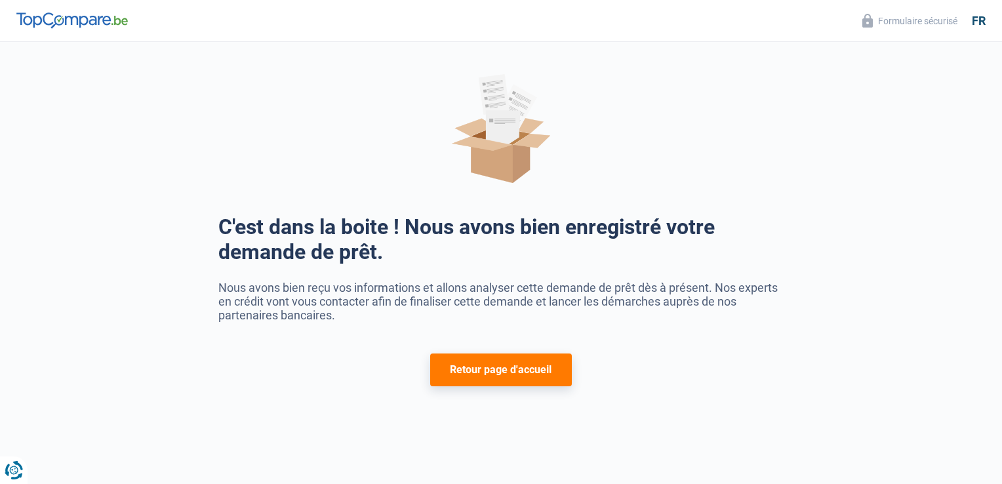
click at [548, 371] on button "Retour page d'accueil" at bounding box center [500, 370] width 141 height 33
